Goal: Information Seeking & Learning: Learn about a topic

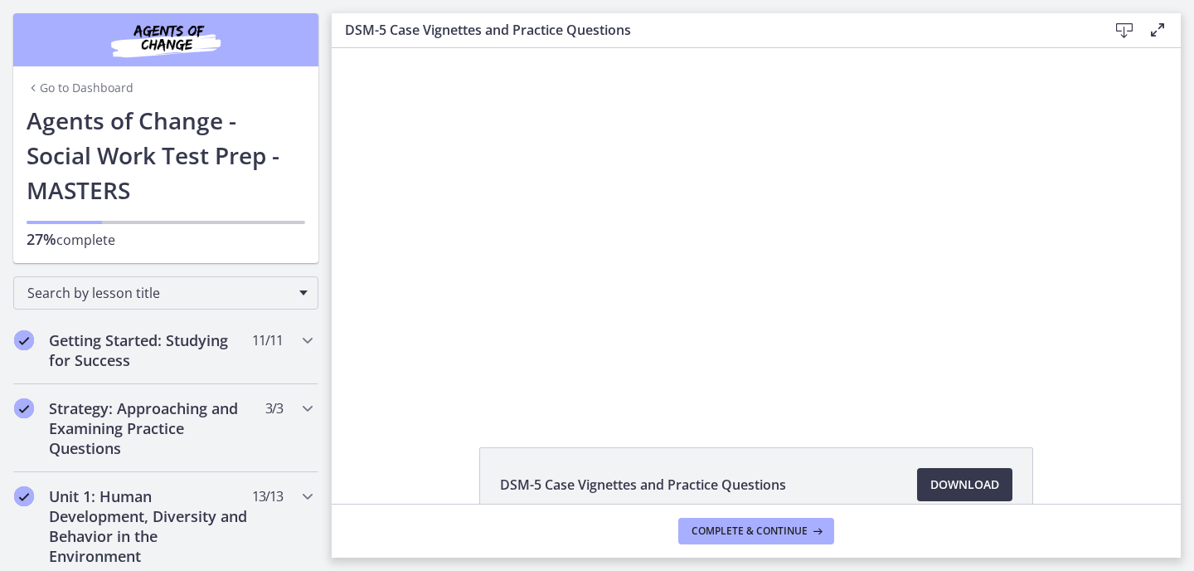
scroll to position [1086, 0]
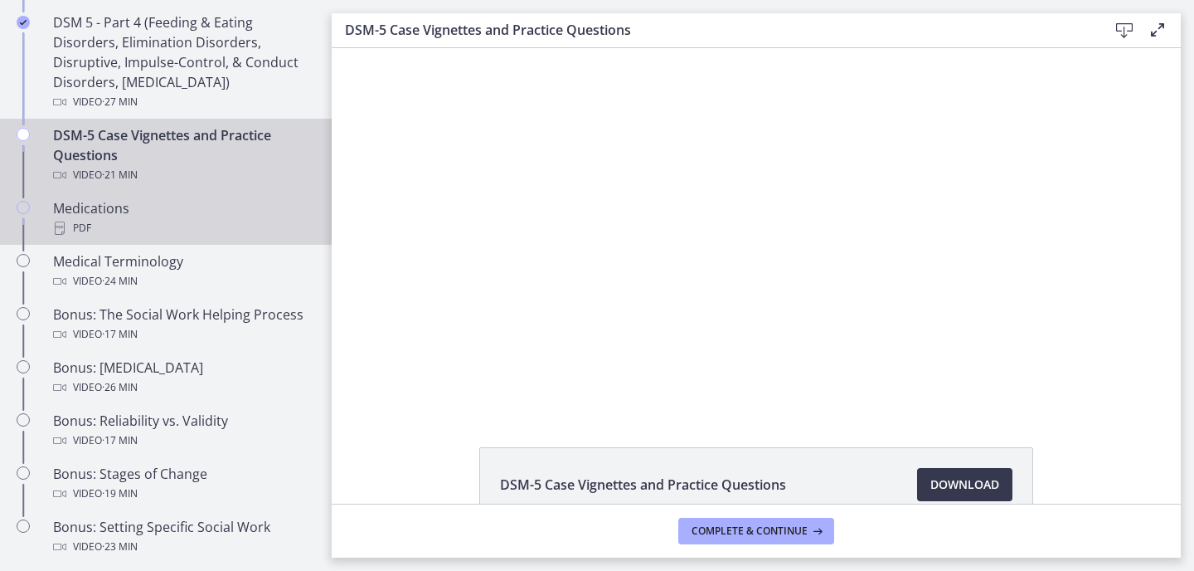
click at [214, 200] on div "Medications PDF" at bounding box center [182, 218] width 259 height 40
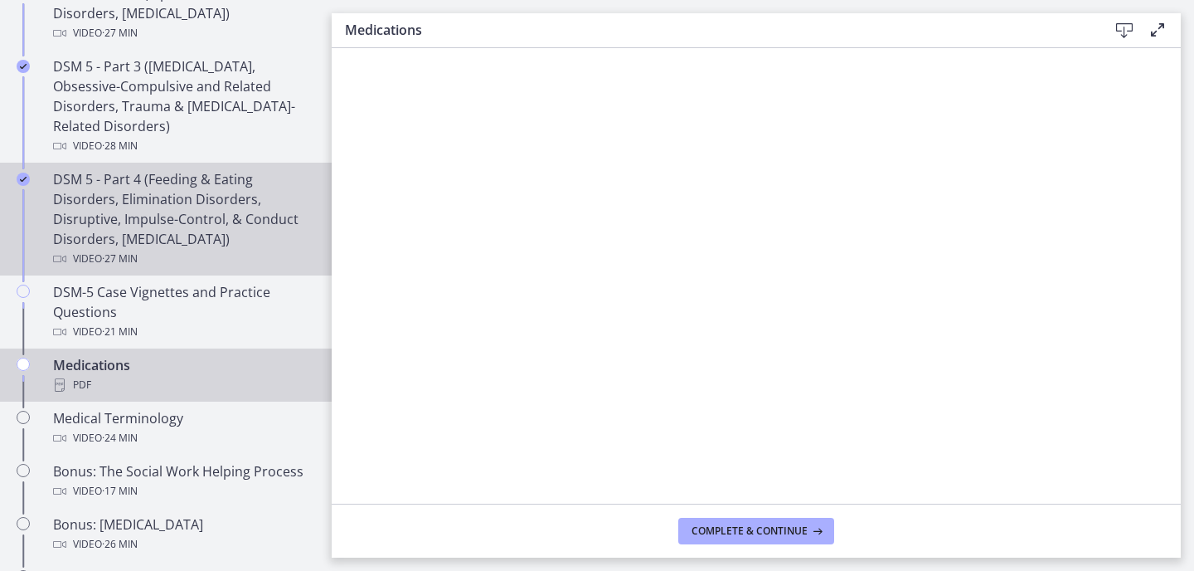
scroll to position [945, 0]
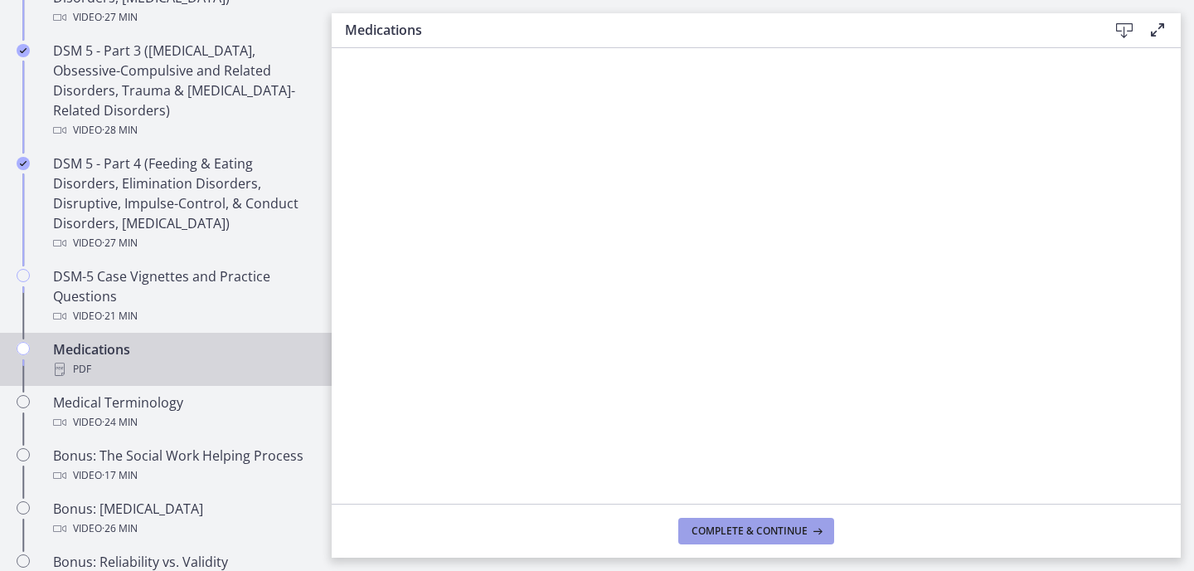
click at [705, 529] on span "Complete & continue" at bounding box center [750, 530] width 116 height 13
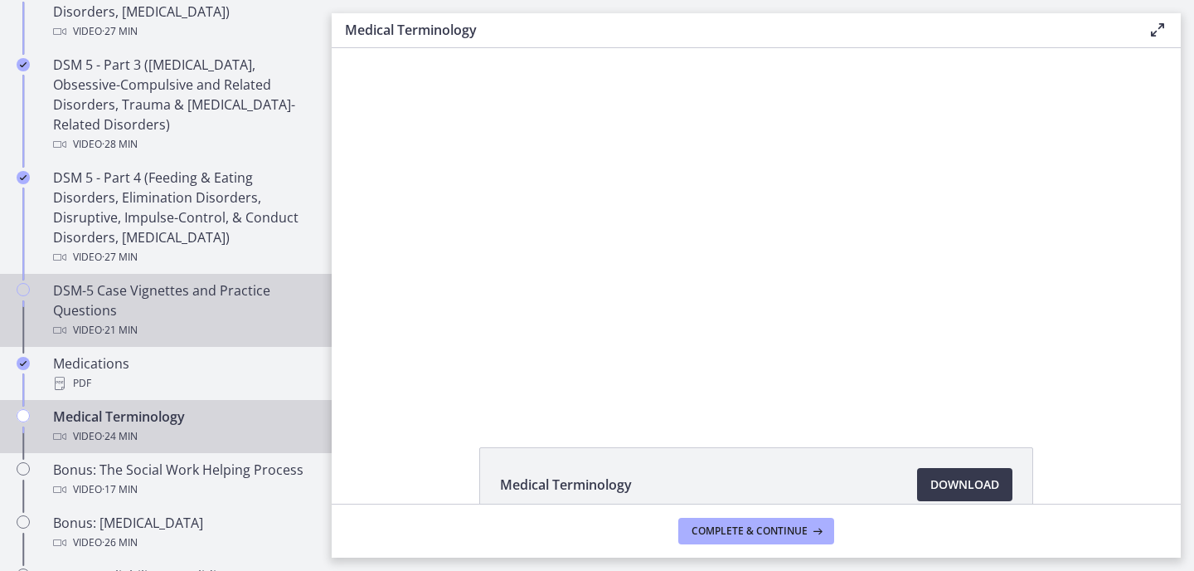
scroll to position [924, 0]
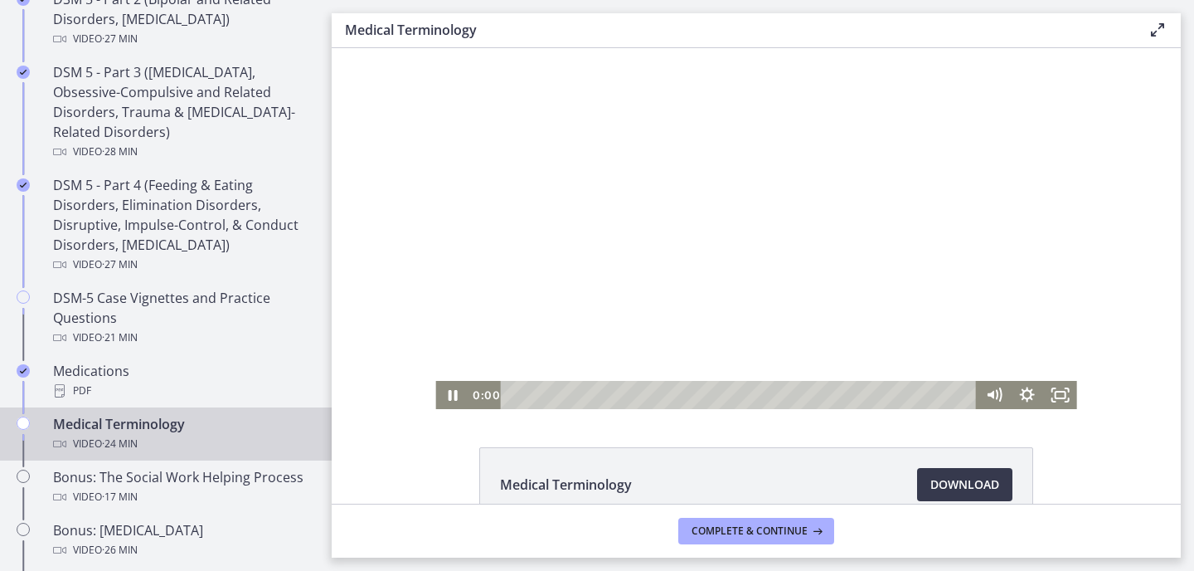
click at [594, 265] on div at bounding box center [755, 228] width 641 height 361
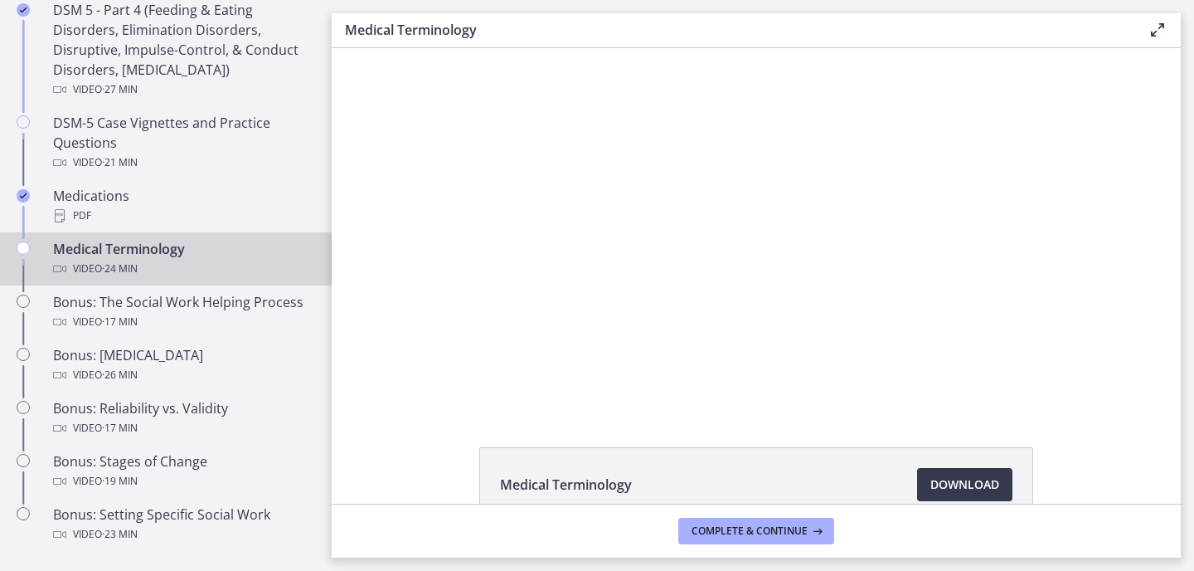
scroll to position [1121, 0]
